Goal: Task Accomplishment & Management: Manage account settings

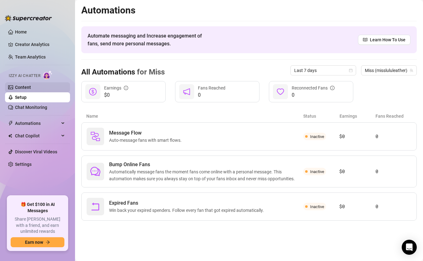
click at [31, 90] on link "Content" at bounding box center [23, 87] width 16 height 5
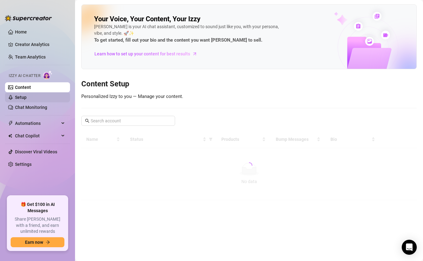
click at [27, 100] on link "Setup" at bounding box center [21, 97] width 12 height 5
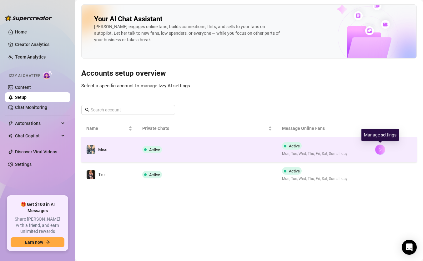
click at [379, 152] on button "button" at bounding box center [380, 150] width 10 height 10
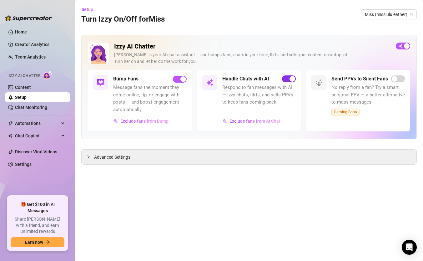
click at [291, 79] on div "button" at bounding box center [293, 79] width 6 height 6
click at [180, 82] on span "button" at bounding box center [180, 79] width 14 height 7
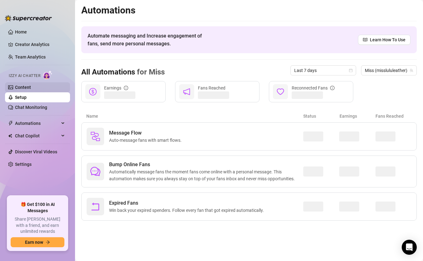
click at [31, 89] on link "Content" at bounding box center [23, 87] width 16 height 5
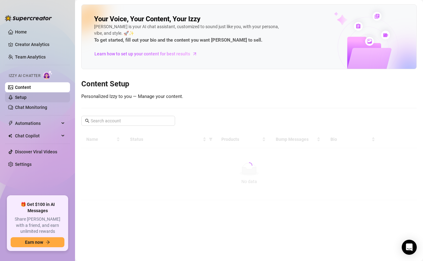
click at [27, 97] on link "Setup" at bounding box center [21, 97] width 12 height 5
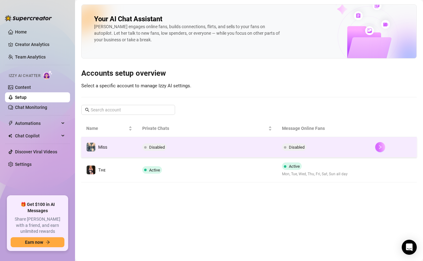
click at [379, 147] on icon "right" at bounding box center [380, 147] width 4 height 4
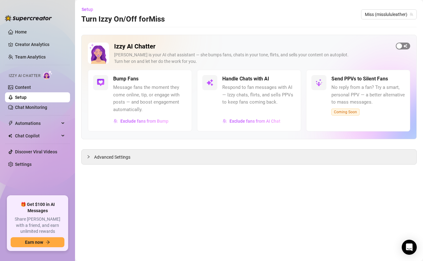
click at [402, 46] on span "button" at bounding box center [403, 46] width 14 height 7
